Goal: Task Accomplishment & Management: Use online tool/utility

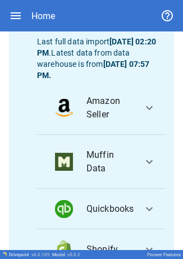
scroll to position [181, 0]
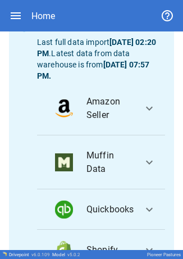
click at [142, 115] on span "expand_more" at bounding box center [148, 108] width 13 height 13
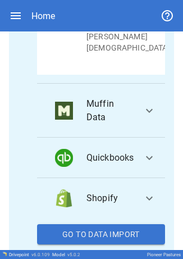
scroll to position [723, 0]
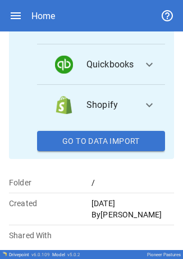
click at [110, 145] on button "Go To Data Import" at bounding box center [101, 141] width 128 height 20
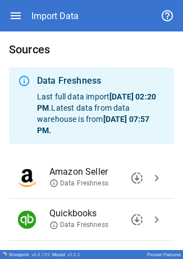
scroll to position [96, 0]
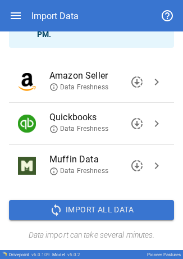
click at [151, 74] on button "chevron_right" at bounding box center [156, 81] width 17 height 17
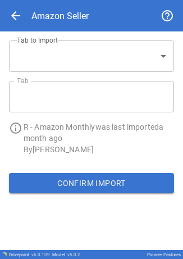
type input "**********"
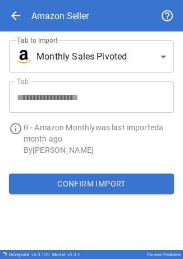
click at [77, 173] on div "Confirm Import" at bounding box center [91, 183] width 183 height 38
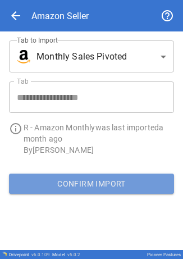
click at [74, 183] on button "Confirm Import" at bounding box center [91, 183] width 165 height 20
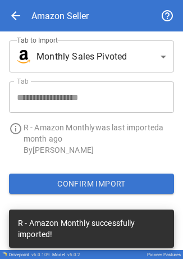
click at [107, 55] on body "**********" at bounding box center [91, 129] width 183 height 259
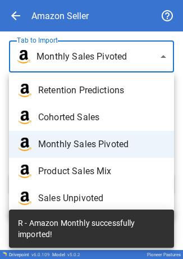
click at [93, 89] on span "Retention Predictions" at bounding box center [101, 90] width 127 height 13
type input "**********"
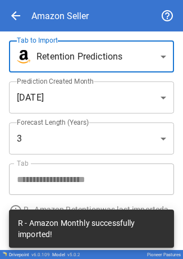
scroll to position [34, 0]
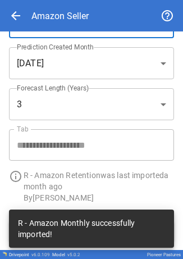
click at [96, 63] on body "**********" at bounding box center [91, 129] width 183 height 259
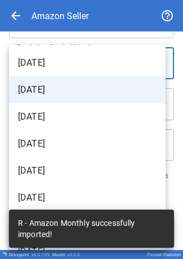
click at [96, 62] on span "October 2025" at bounding box center [87, 62] width 139 height 13
type input "**********"
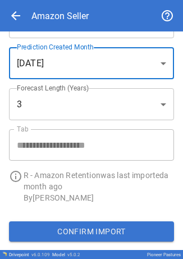
click at [113, 219] on div "Confirm Import" at bounding box center [91, 231] width 183 height 38
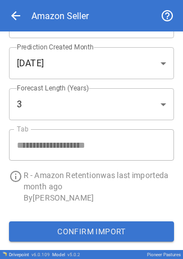
click at [105, 228] on button "Confirm Import" at bounding box center [91, 231] width 165 height 20
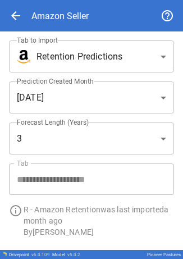
click at [85, 64] on body "**********" at bounding box center [91, 129] width 183 height 259
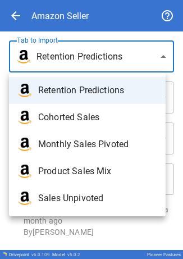
click at [22, 21] on div at bounding box center [91, 129] width 183 height 259
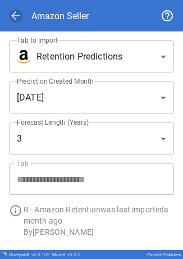
click at [16, 10] on span "arrow_back" at bounding box center [15, 15] width 13 height 13
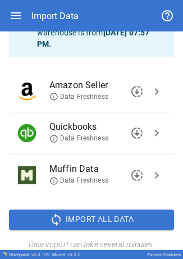
scroll to position [96, 0]
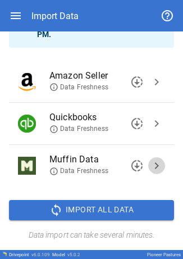
click at [150, 166] on span "chevron_right" at bounding box center [156, 165] width 13 height 13
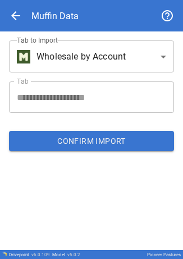
click at [100, 63] on body "**********" at bounding box center [91, 129] width 183 height 259
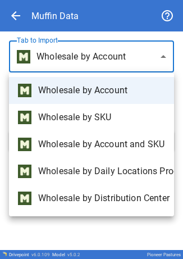
click at [101, 144] on span "Wholesale by Account and SKU" at bounding box center [101, 143] width 127 height 13
type input "**********"
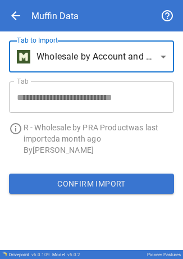
click at [58, 184] on button "Confirm Import" at bounding box center [91, 183] width 165 height 20
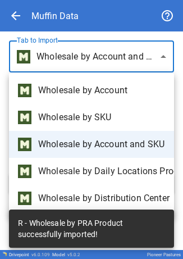
click at [162, 56] on body "**********" at bounding box center [91, 129] width 183 height 259
click at [17, 10] on div at bounding box center [91, 129] width 183 height 259
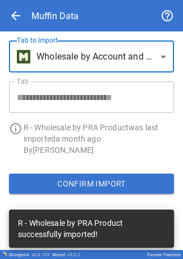
click at [15, 15] on span "arrow_back" at bounding box center [15, 15] width 13 height 13
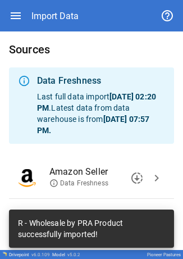
scroll to position [96, 0]
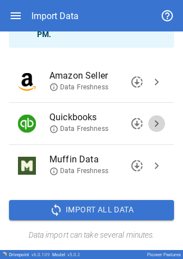
click at [155, 123] on button "chevron_right" at bounding box center [156, 123] width 17 height 17
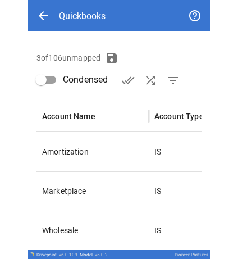
scroll to position [148, 0]
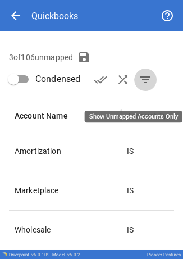
click at [145, 86] on span "filter_list" at bounding box center [145, 79] width 13 height 13
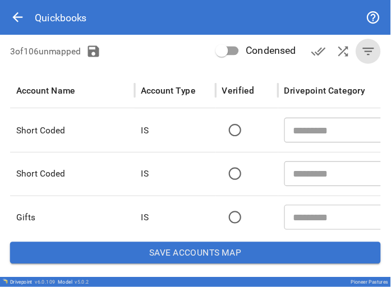
scroll to position [114, 0]
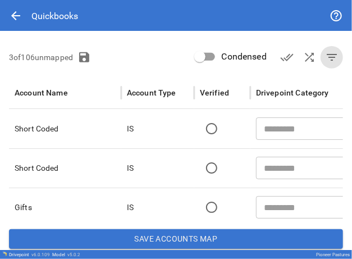
click at [140, 66] on div "3 of 106 unmapped Condensed done_all shuffle filter_list" at bounding box center [176, 57] width 334 height 22
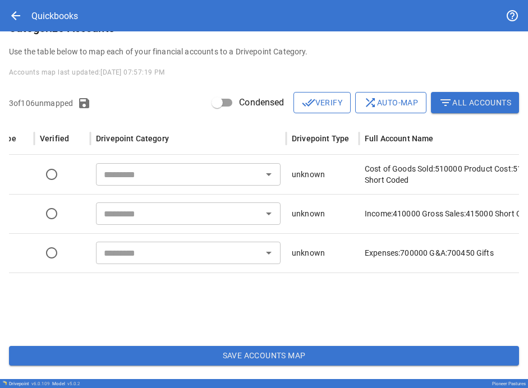
scroll to position [0, 159]
click at [175, 178] on input "text" at bounding box center [179, 175] width 159 height 16
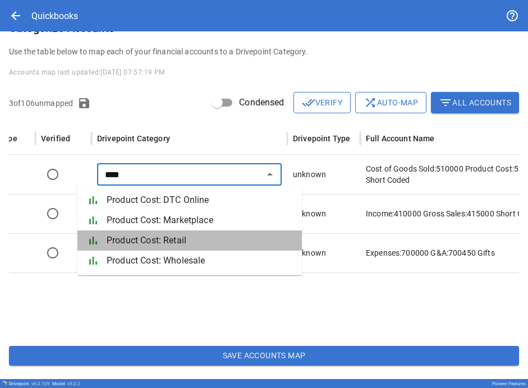
click at [185, 236] on span "Product Cost: Retail" at bounding box center [200, 240] width 186 height 13
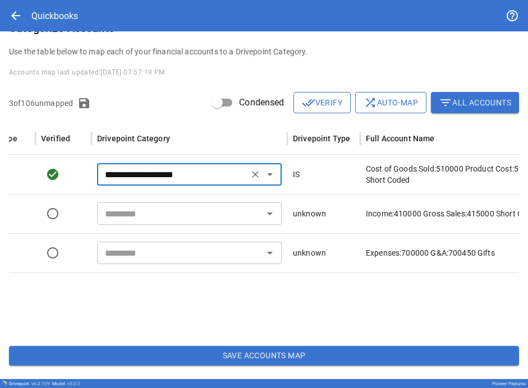
type input "**********"
click at [213, 215] on input "text" at bounding box center [179, 214] width 159 height 16
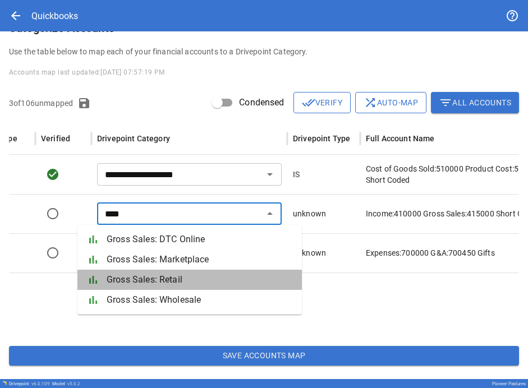
click at [188, 282] on span "Gross Sales: Retail" at bounding box center [200, 279] width 186 height 13
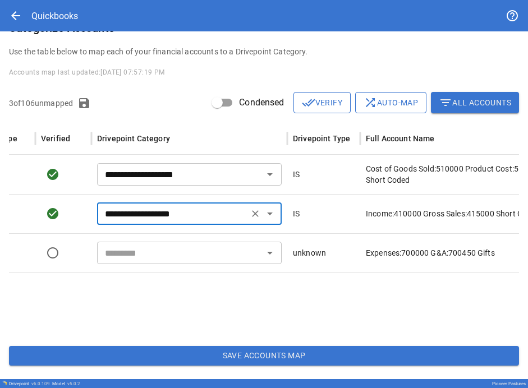
type input "**********"
click at [222, 251] on input "text" at bounding box center [179, 253] width 159 height 16
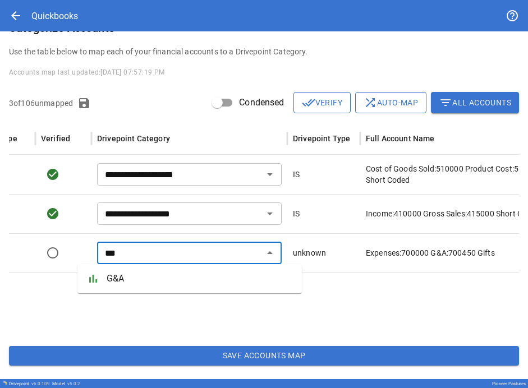
click at [179, 274] on span "G&A" at bounding box center [200, 278] width 186 height 13
type input "***"
click at [285, 356] on button "Save Accounts Map" at bounding box center [264, 356] width 510 height 20
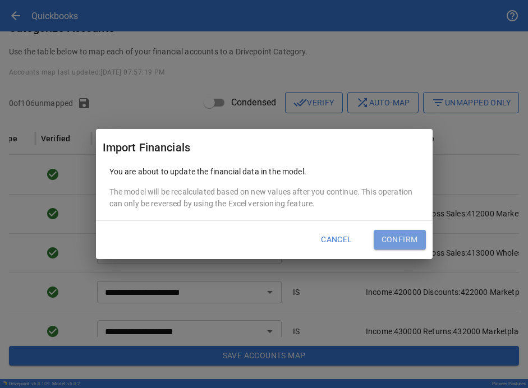
click at [391, 234] on button "Confirm" at bounding box center [399, 240] width 52 height 20
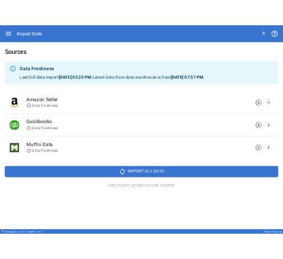
scroll to position [0, 0]
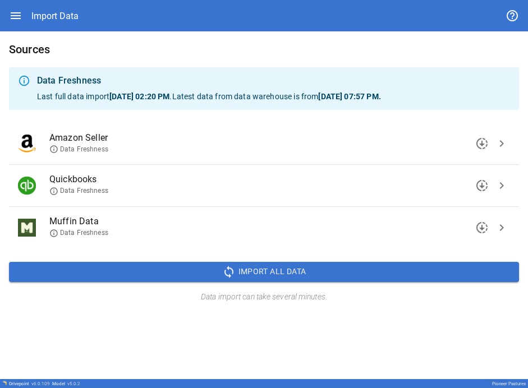
click at [13, 19] on icon "button" at bounding box center [16, 15] width 10 height 7
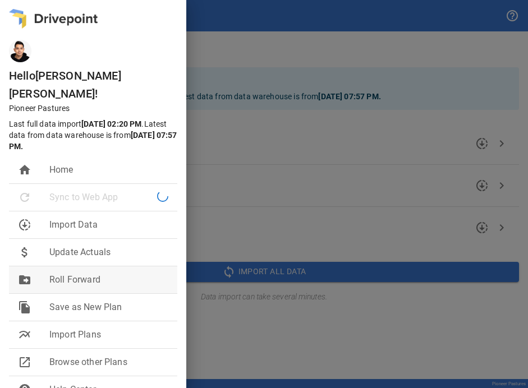
click at [96, 266] on li "drive_file_move Roll Forward" at bounding box center [93, 279] width 168 height 27
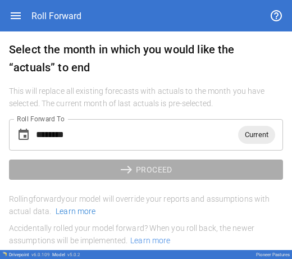
click at [250, 136] on span "Current" at bounding box center [256, 134] width 37 height 13
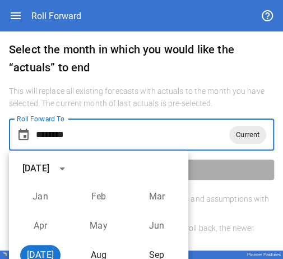
scroll to position [79, 0]
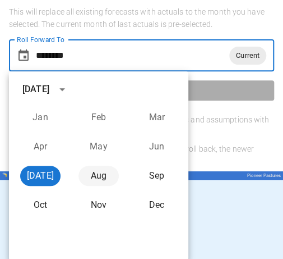
click at [98, 174] on button "Aug" at bounding box center [99, 175] width 40 height 20
type input "********"
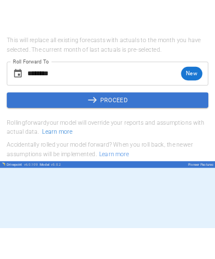
scroll to position [0, 0]
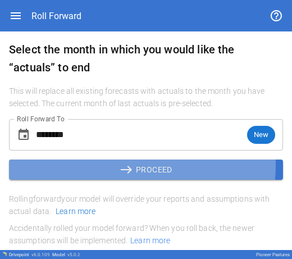
click at [119, 165] on span "east" at bounding box center [127, 169] width 16 height 13
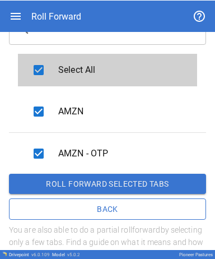
scroll to position [129, 0]
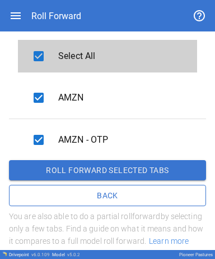
click at [58, 160] on button "Roll forward selected tabs" at bounding box center [107, 170] width 197 height 20
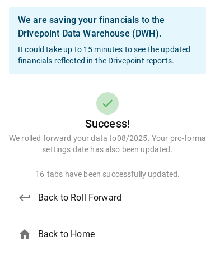
click at [36, 233] on div "home" at bounding box center [28, 233] width 20 height 13
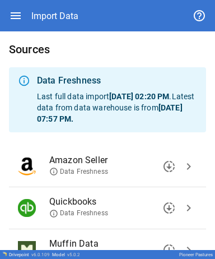
scroll to position [84, 0]
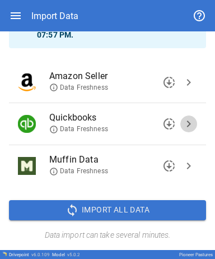
click at [181, 131] on button "chevron_right" at bounding box center [189, 124] width 17 height 17
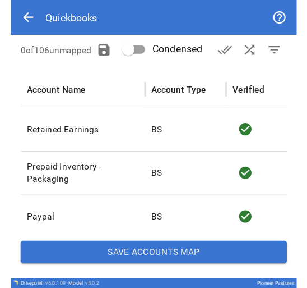
scroll to position [149, 0]
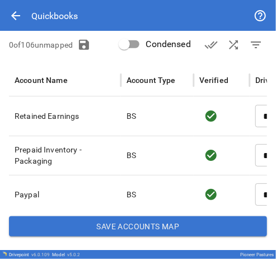
click at [131, 7] on div "arrow_back Quickbooks" at bounding box center [138, 15] width 259 height 31
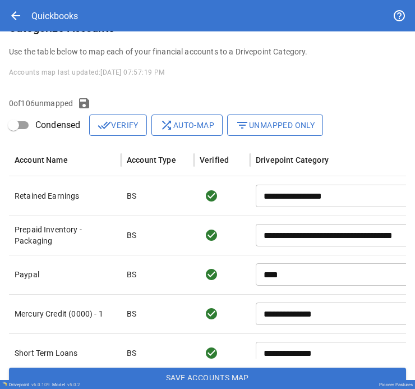
scroll to position [0, 12]
click at [300, 158] on div "Drivepoint Category" at bounding box center [292, 159] width 73 height 9
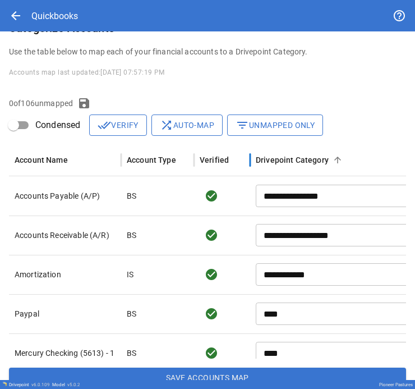
click at [300, 158] on div "Drivepoint Category" at bounding box center [292, 159] width 73 height 9
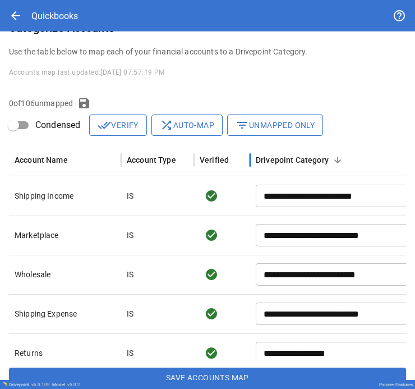
click at [300, 158] on div "Drivepoint Category" at bounding box center [292, 159] width 73 height 9
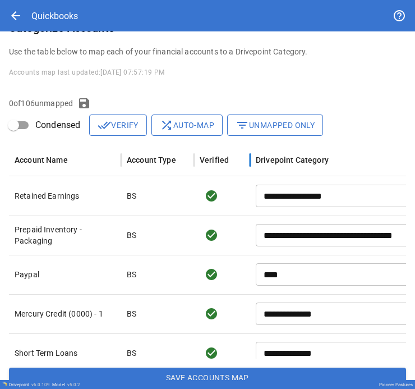
click at [300, 158] on div "Drivepoint Category" at bounding box center [292, 159] width 73 height 9
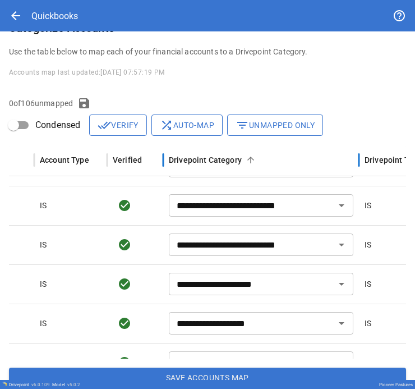
scroll to position [0, 0]
